Goal: Task Accomplishment & Management: Use online tool/utility

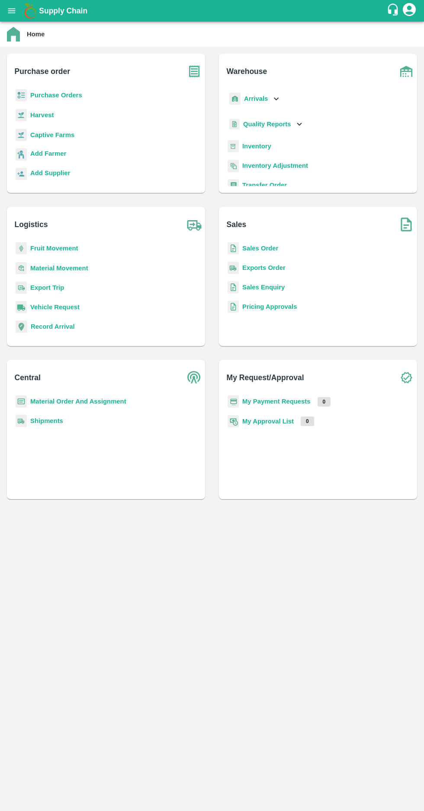
click at [58, 95] on b "Purchase Orders" at bounding box center [56, 95] width 52 height 7
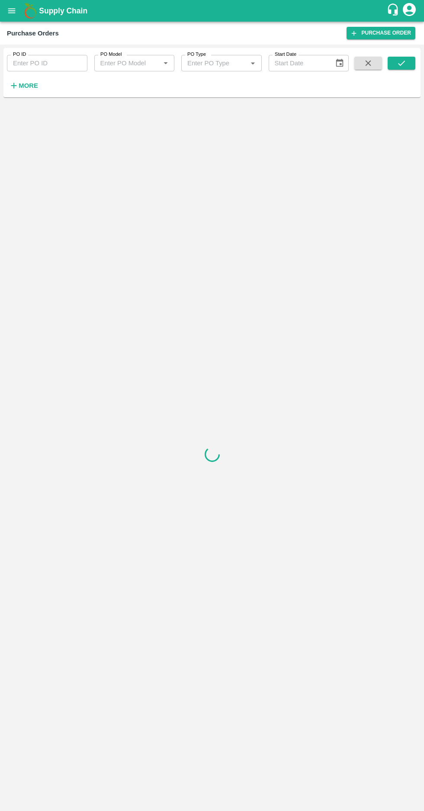
click at [26, 86] on strong "More" at bounding box center [28, 85] width 19 height 7
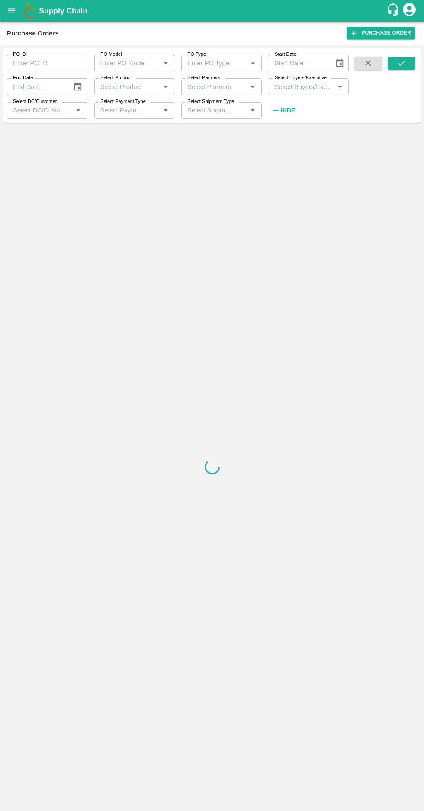
click at [300, 63] on input "Start Date" at bounding box center [297, 63] width 59 height 16
type input "DD/MM/YYYY"
click at [300, 80] on label "Select Buyers/Executive" at bounding box center [301, 77] width 52 height 7
click at [300, 81] on input "Select Buyers/Executive" at bounding box center [301, 86] width 61 height 11
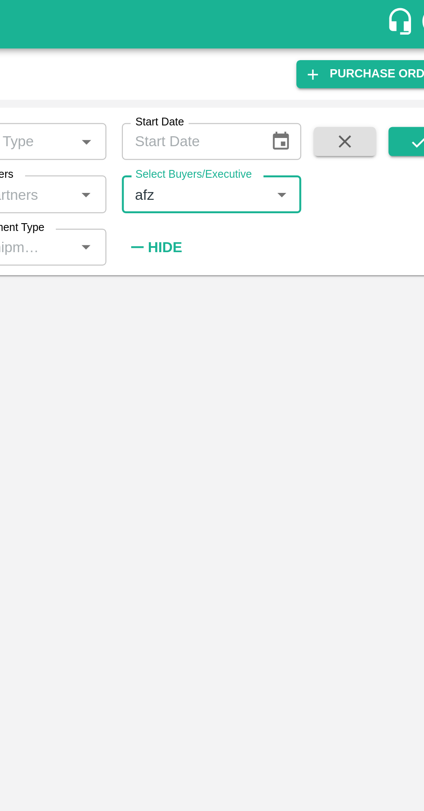
type input "afza"
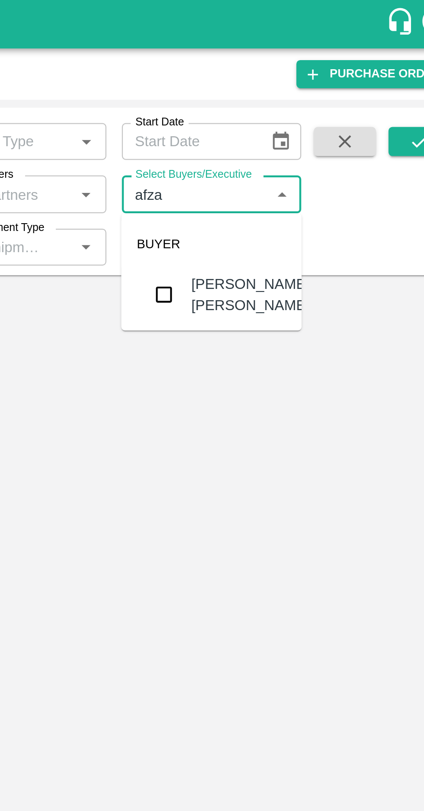
click at [283, 129] on input "checkbox" at bounding box center [286, 131] width 17 height 17
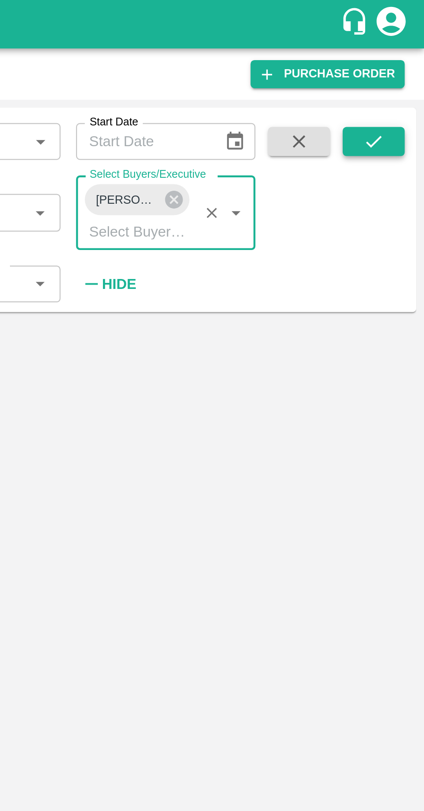
click at [402, 64] on icon "submit" at bounding box center [401, 63] width 10 height 10
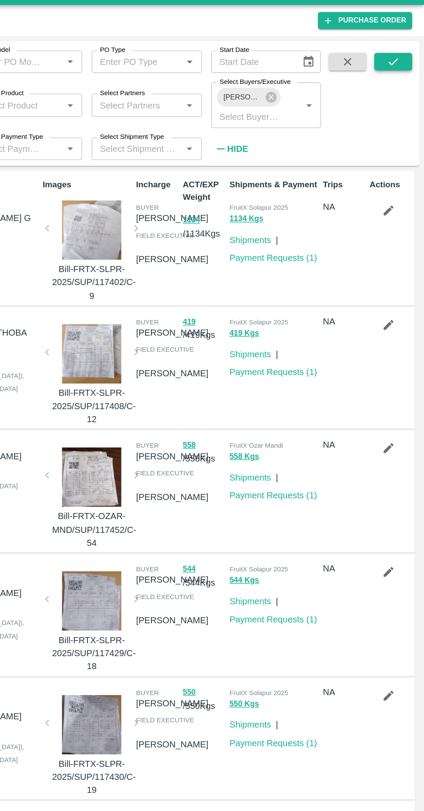
click at [398, 63] on icon "submit" at bounding box center [401, 63] width 10 height 10
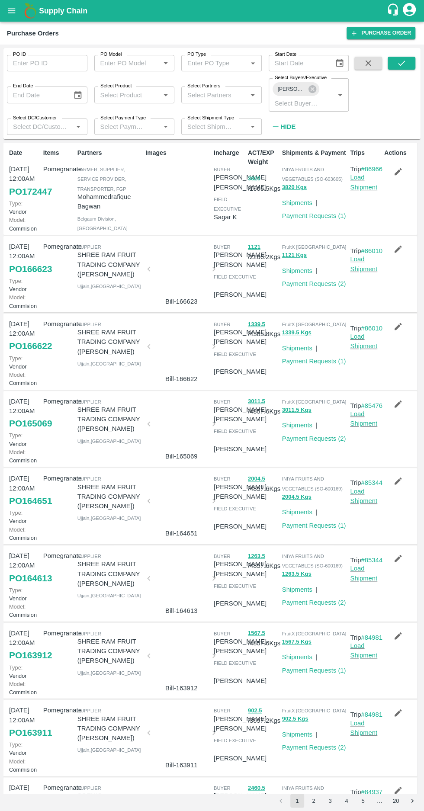
click at [19, 199] on link "PO 172447" at bounding box center [30, 192] width 43 height 16
click at [25, 199] on link "PO 172447" at bounding box center [30, 192] width 43 height 16
click at [396, 172] on icon "button" at bounding box center [397, 171] width 7 height 7
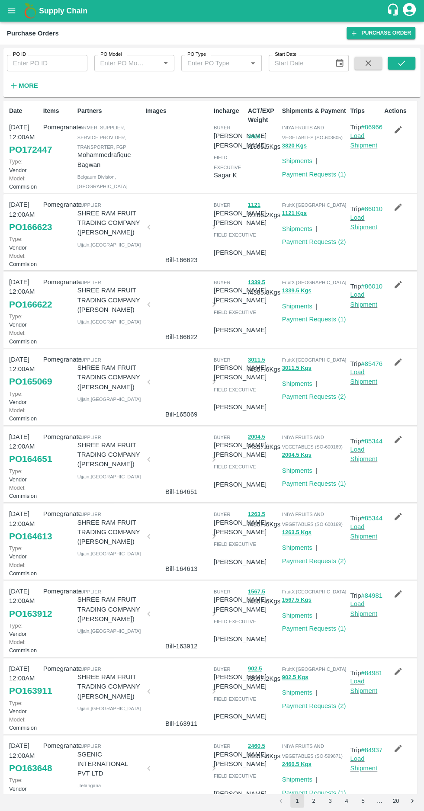
click at [26, 157] on link "PO 172447" at bounding box center [30, 150] width 43 height 16
click at [28, 146] on link "PO 172447" at bounding box center [30, 150] width 43 height 16
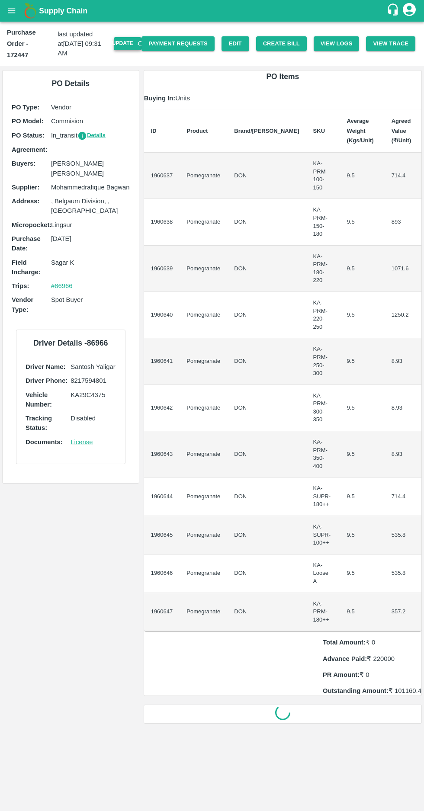
click at [137, 38] on button "Update" at bounding box center [128, 43] width 28 height 13
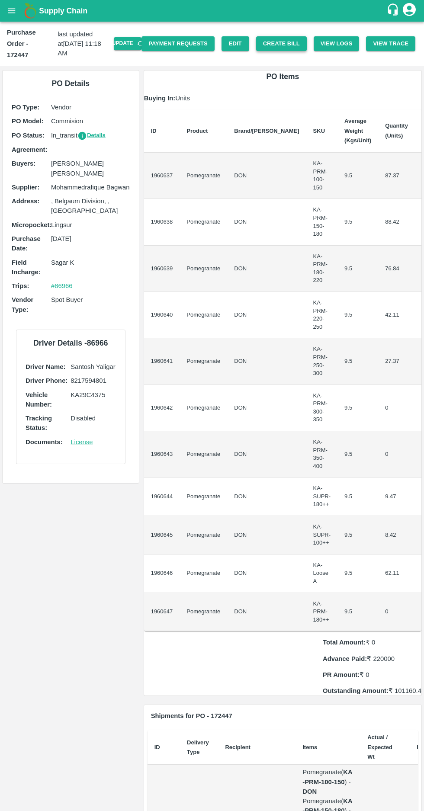
click at [291, 36] on button "Create Bill" at bounding box center [281, 43] width 51 height 15
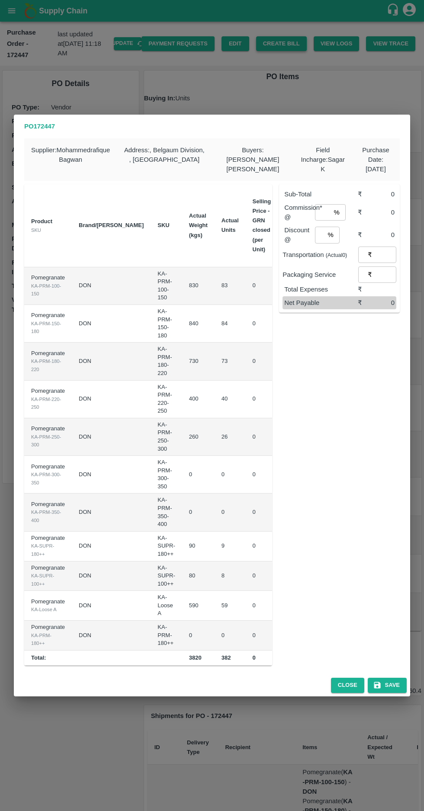
type input "700"
type input "900"
type input "1100"
type input "1200"
type input "1400"
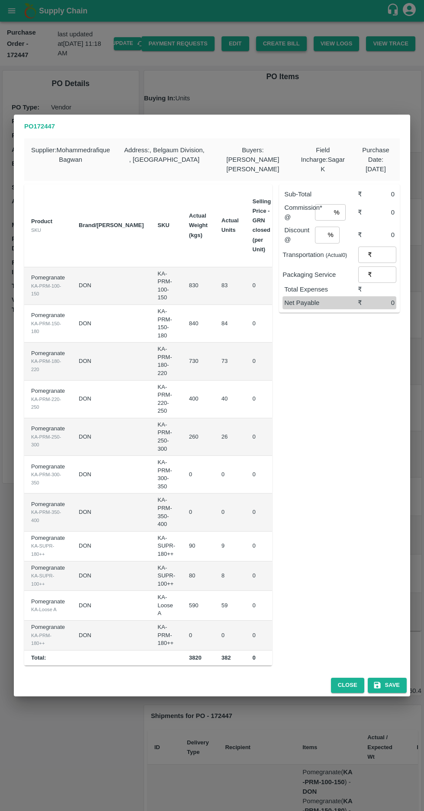
type input "0"
type input "600"
type input "400"
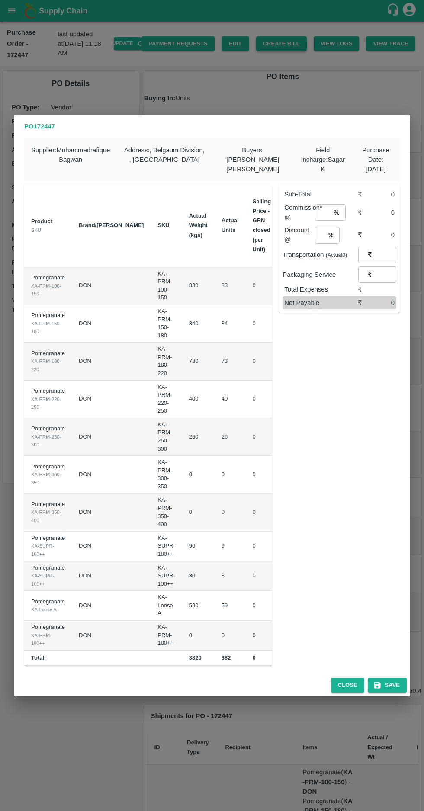
type input "0"
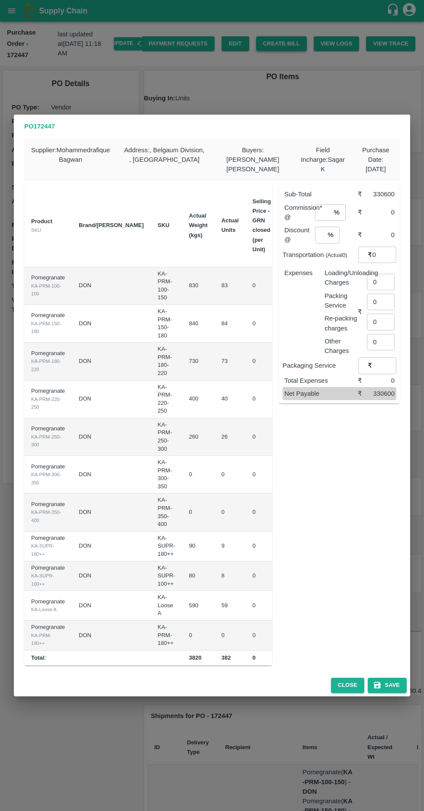
scroll to position [0, 77]
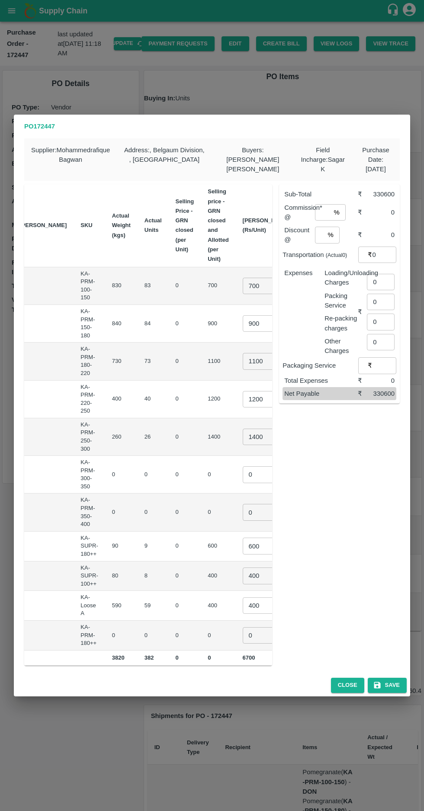
click at [243, 285] on input "700" at bounding box center [260, 286] width 35 height 16
type input "850"
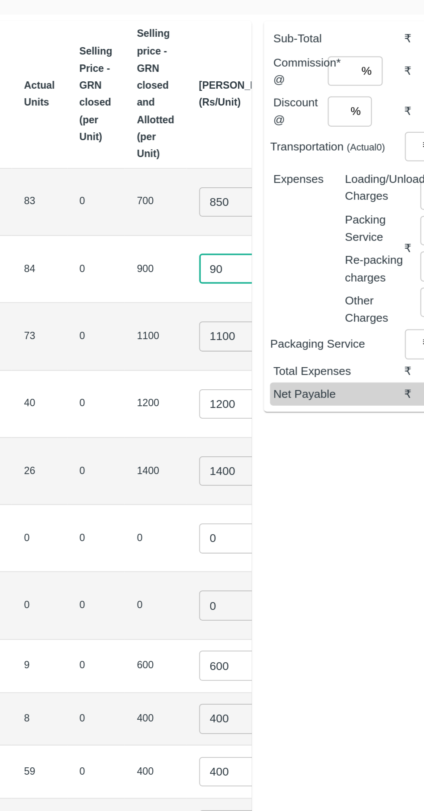
type input "9"
type input "1100"
click at [243, 357] on input "1100" at bounding box center [260, 361] width 35 height 16
type input "1300"
click at [243, 396] on input "1200" at bounding box center [260, 399] width 35 height 16
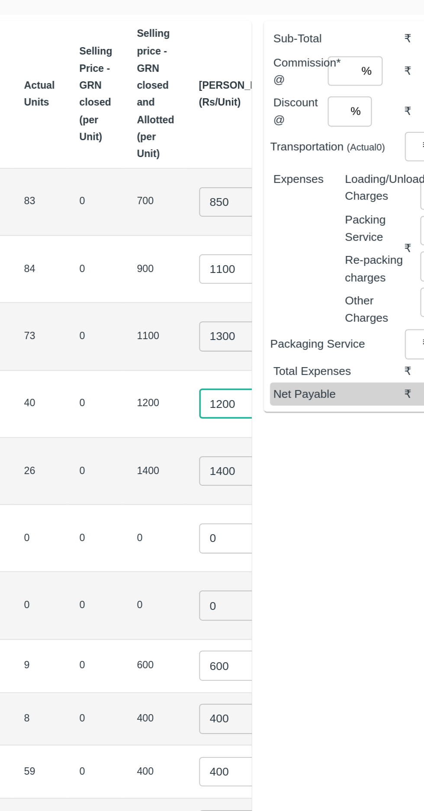
click at [243, 396] on input "1200" at bounding box center [260, 399] width 35 height 16
type input "1400"
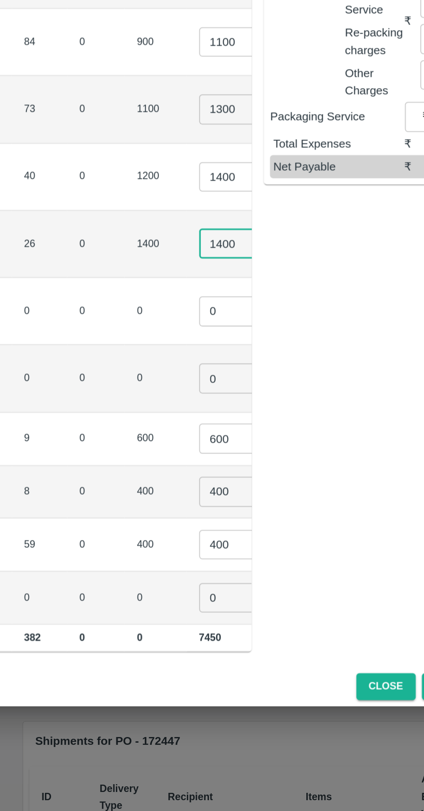
click at [243, 436] on input "1400" at bounding box center [260, 436] width 35 height 16
type input "1500"
type input "1"
type input "0"
type input "1"
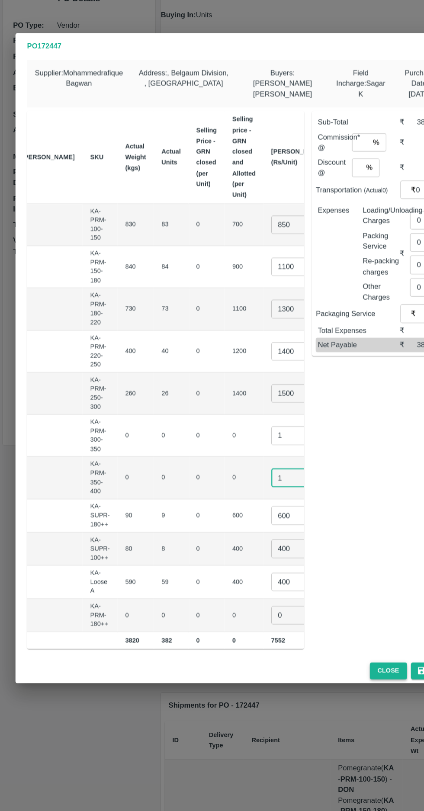
click at [342, 688] on button "Close" at bounding box center [347, 684] width 33 height 15
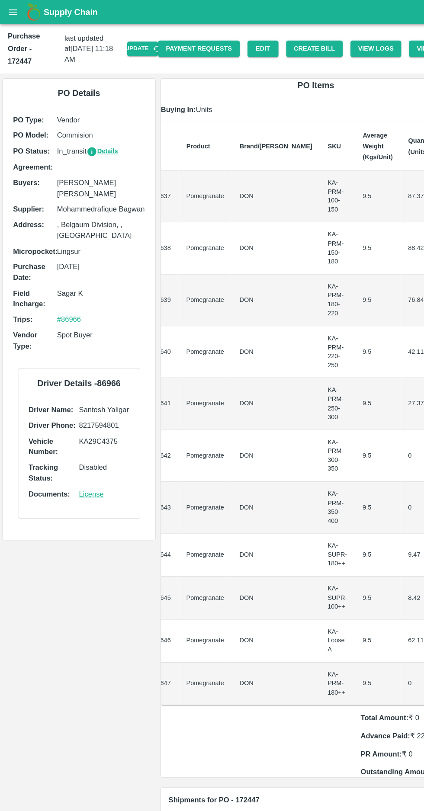
scroll to position [0, 0]
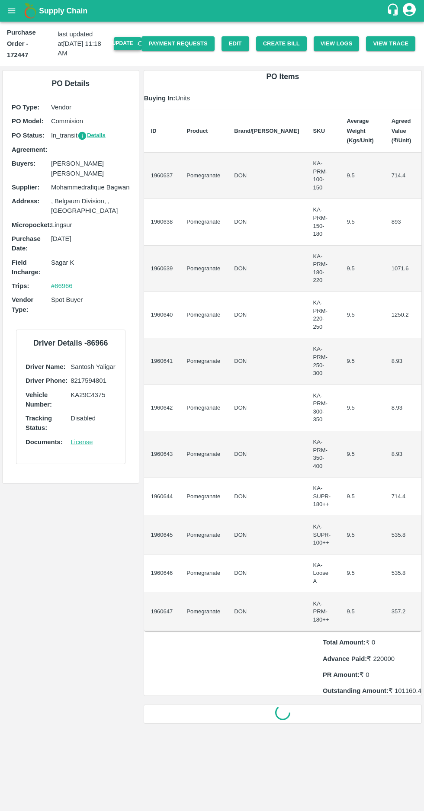
click at [141, 40] on button "Update" at bounding box center [128, 43] width 28 height 13
click at [299, 40] on button "Create Bill" at bounding box center [281, 43] width 51 height 15
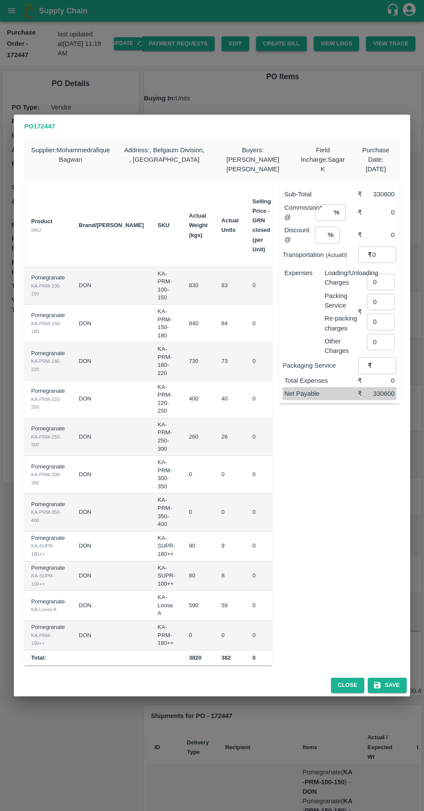
scroll to position [0, 77]
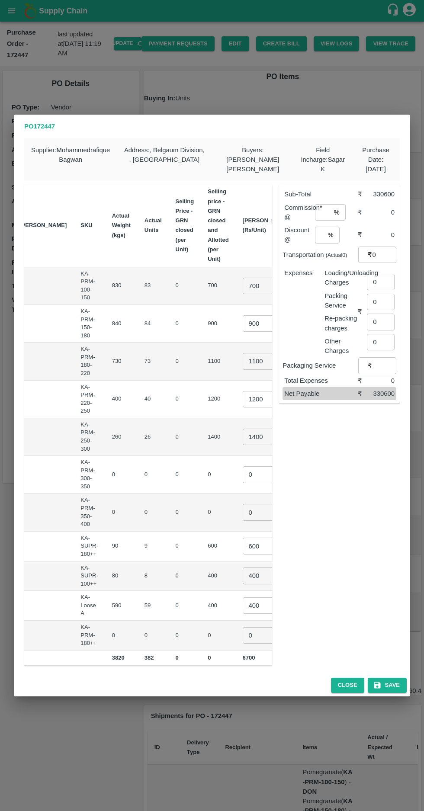
click at [243, 284] on input "700" at bounding box center [260, 286] width 35 height 16
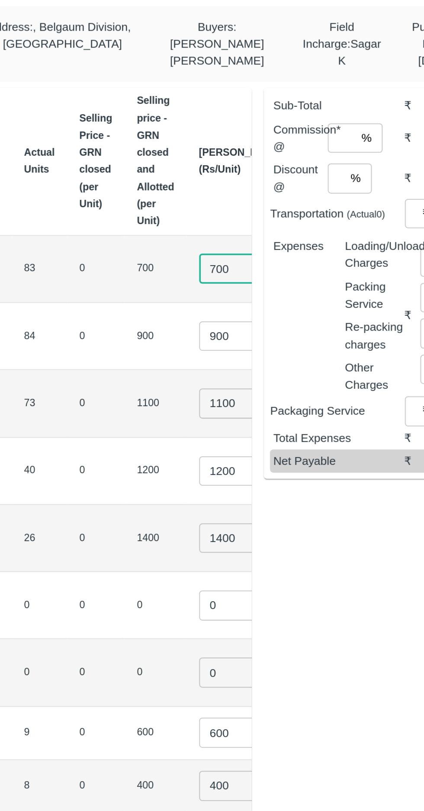
click at [243, 287] on input "700" at bounding box center [260, 286] width 35 height 16
type input "850"
type input "9"
type input "1100"
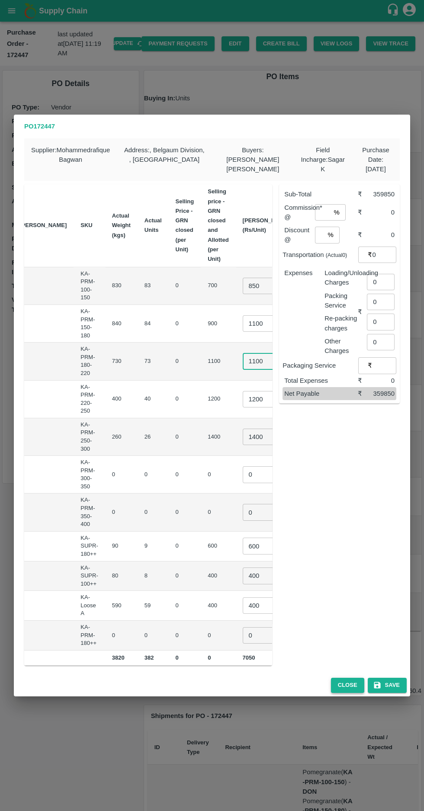
click at [340, 681] on button "Close" at bounding box center [347, 684] width 33 height 15
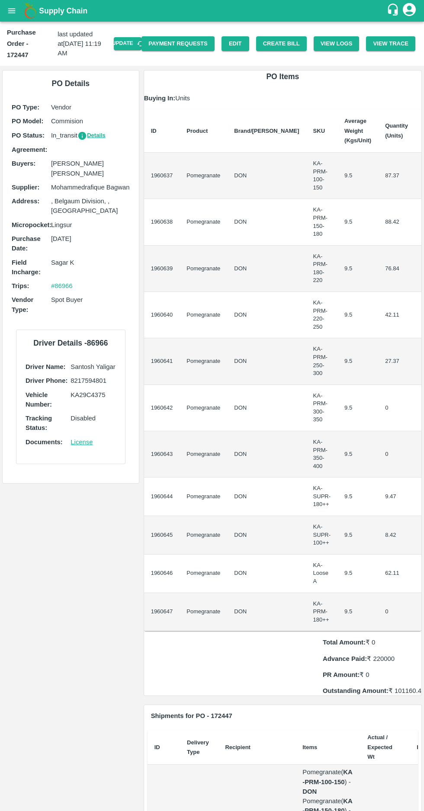
scroll to position [0, 20]
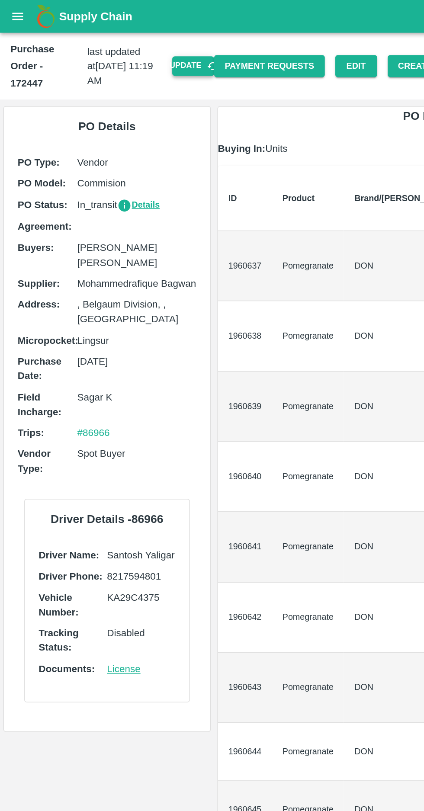
click at [141, 39] on button "Update" at bounding box center [128, 43] width 28 height 13
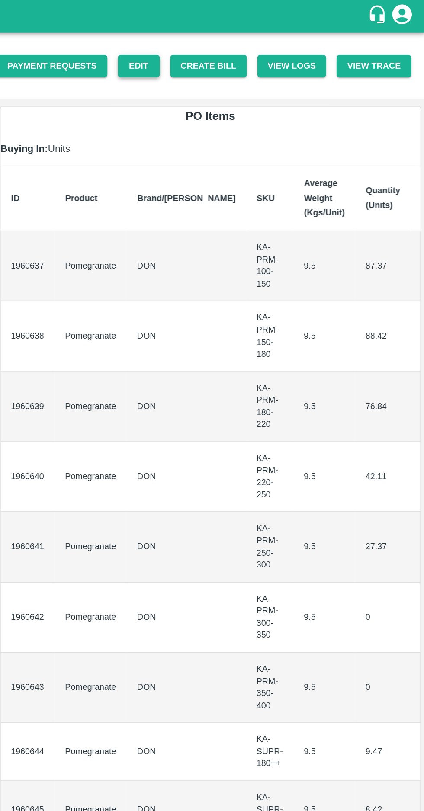
click at [249, 36] on link "Edit" at bounding box center [235, 43] width 28 height 15
click at [297, 37] on button "Create Bill" at bounding box center [281, 43] width 51 height 15
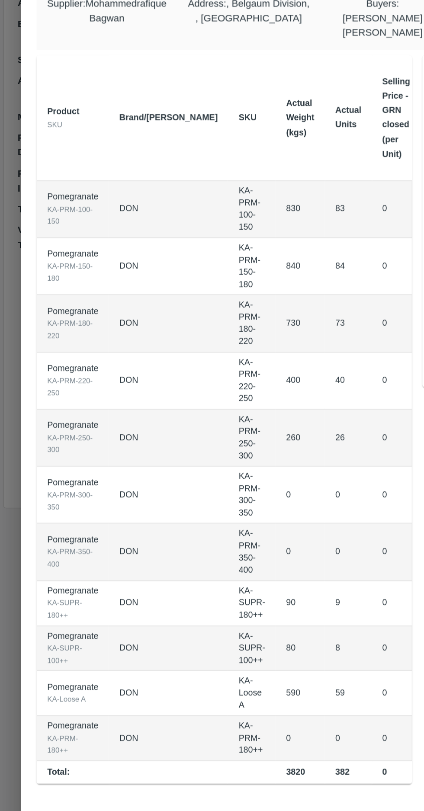
scroll to position [0, 77]
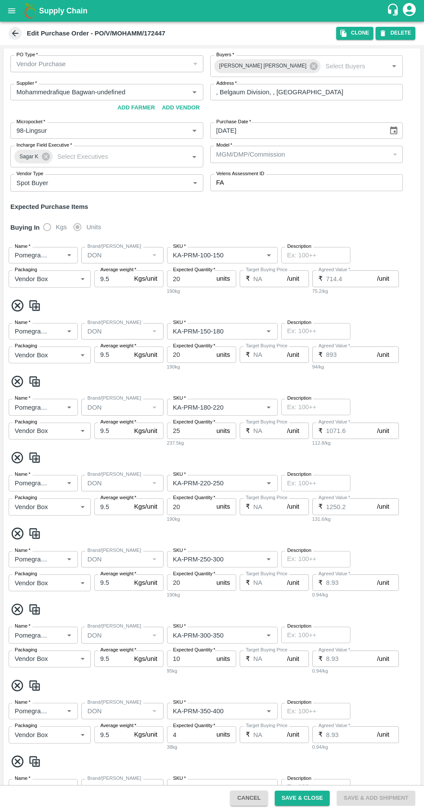
click at [15, 33] on icon at bounding box center [15, 33] width 6 height 6
